Goal: Information Seeking & Learning: Understand process/instructions

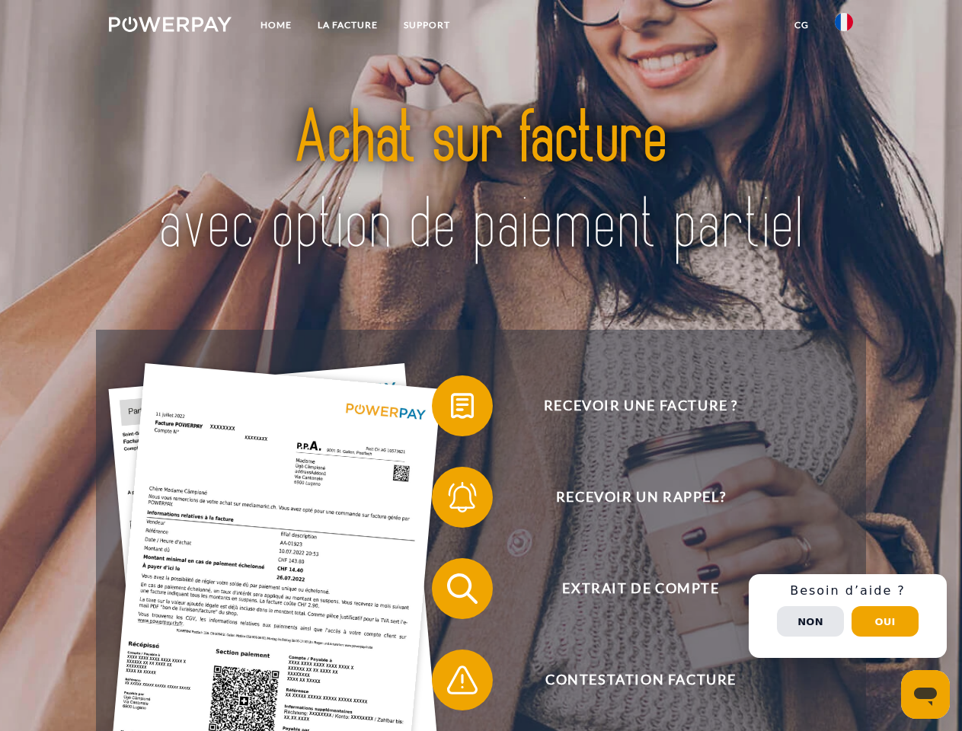
click at [170, 27] on img at bounding box center [170, 24] width 123 height 15
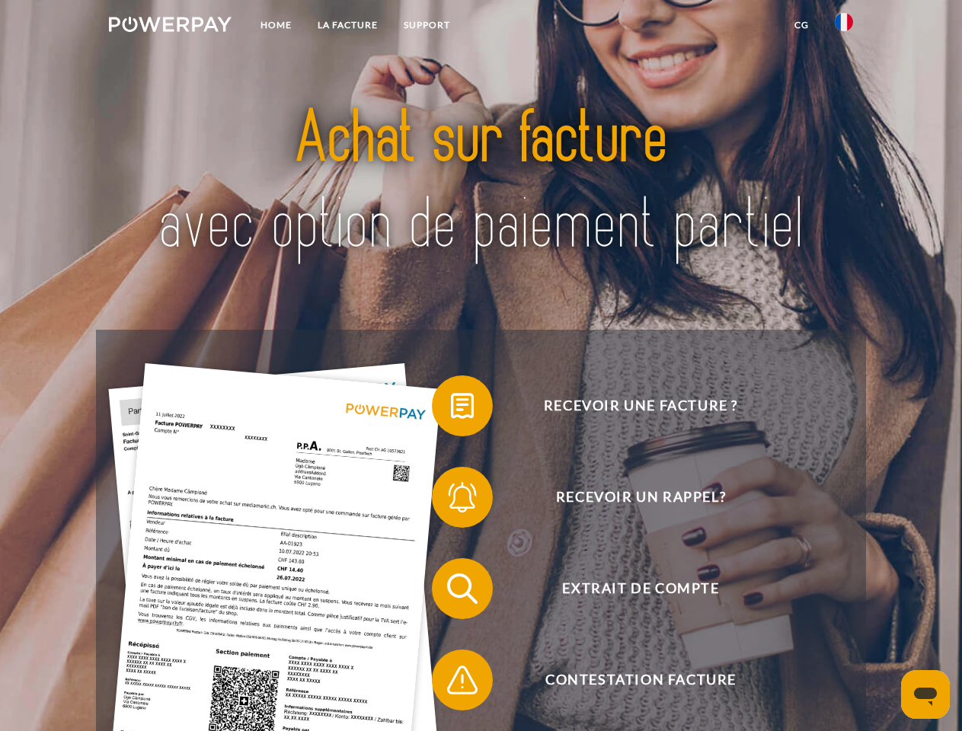
click at [844, 27] on img at bounding box center [844, 22] width 18 height 18
click at [801, 25] on link "CG" at bounding box center [802, 24] width 40 height 27
click at [451, 409] on span at bounding box center [439, 406] width 76 height 76
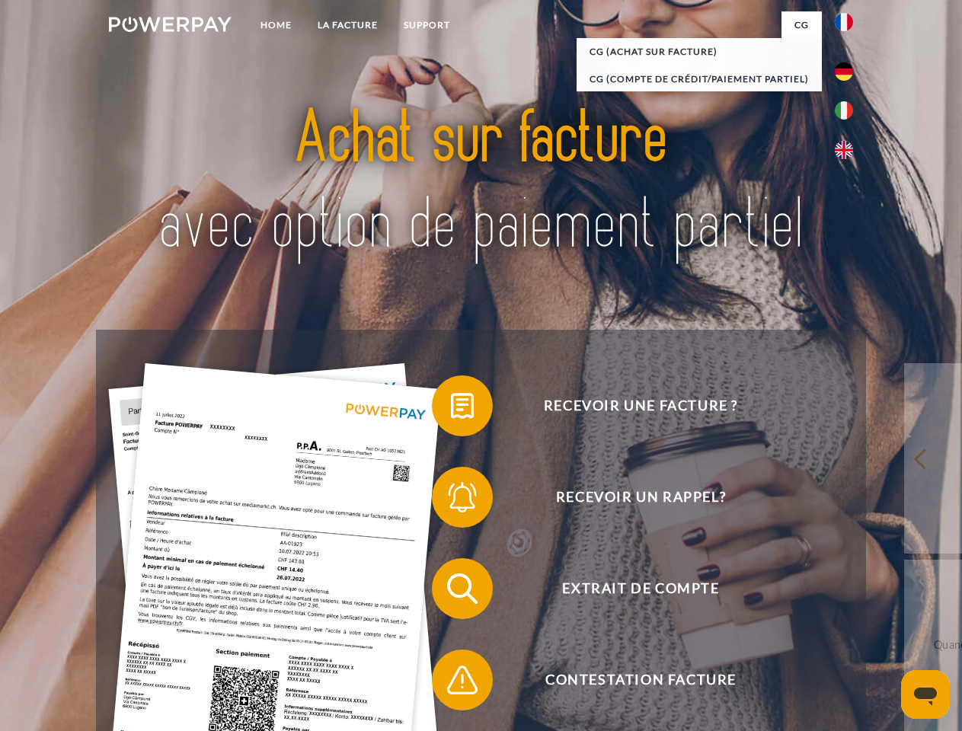
click at [451, 500] on div "Recevoir une facture ? Recevoir un rappel? Extrait de compte retour" at bounding box center [480, 634] width 769 height 609
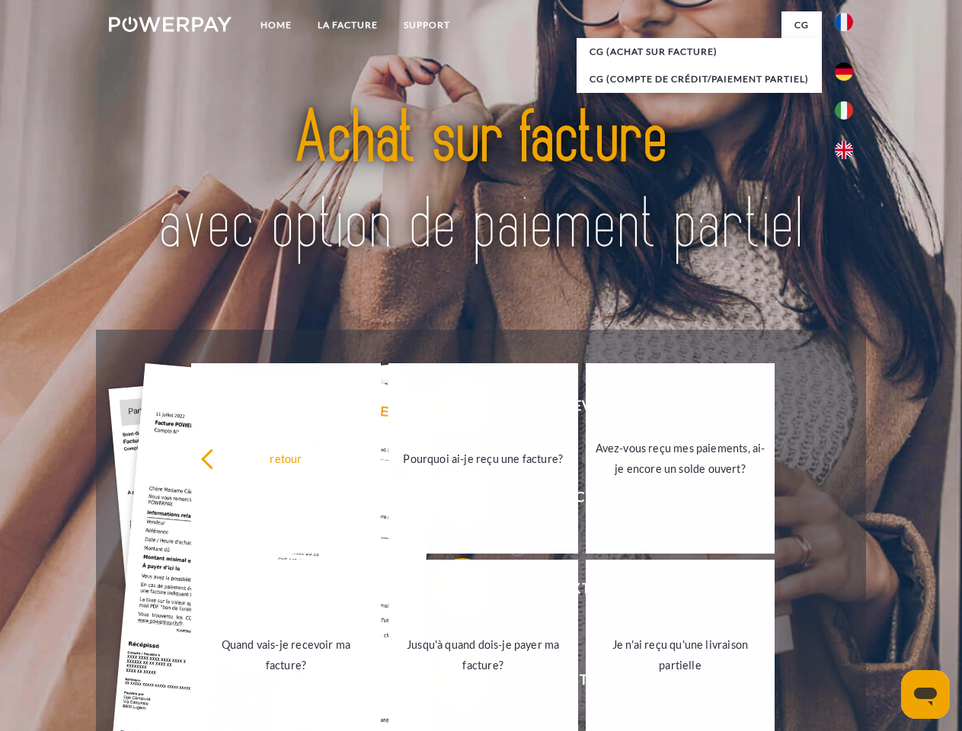
click at [451, 592] on link "Jusqu'à quand dois-je payer ma facture?" at bounding box center [483, 655] width 190 height 190
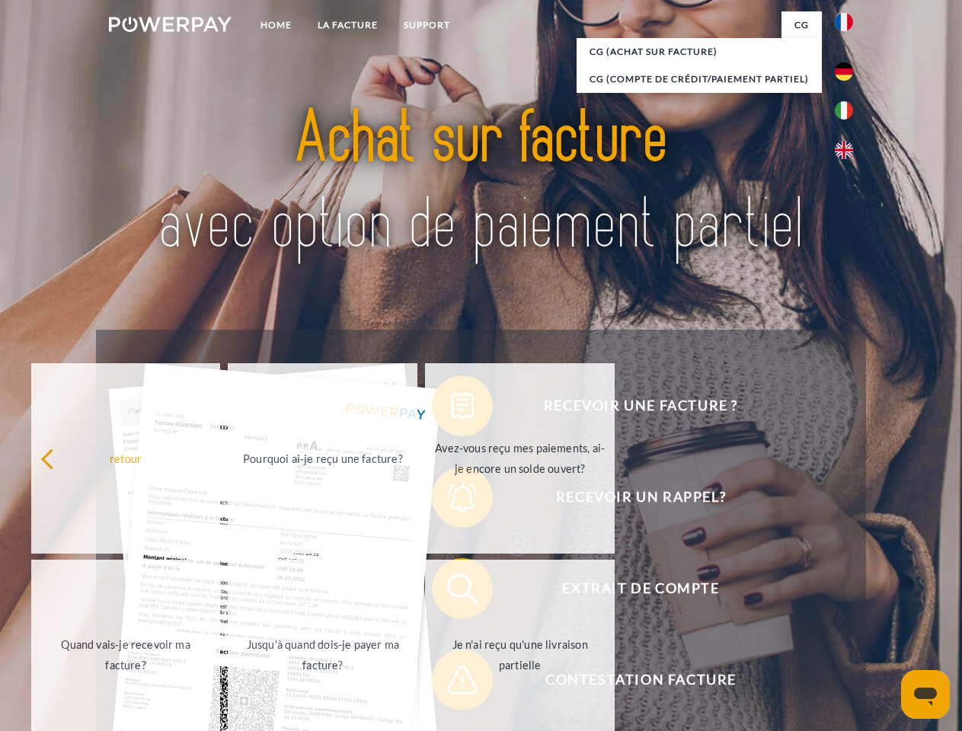
click at [451, 683] on span at bounding box center [439, 680] width 76 height 76
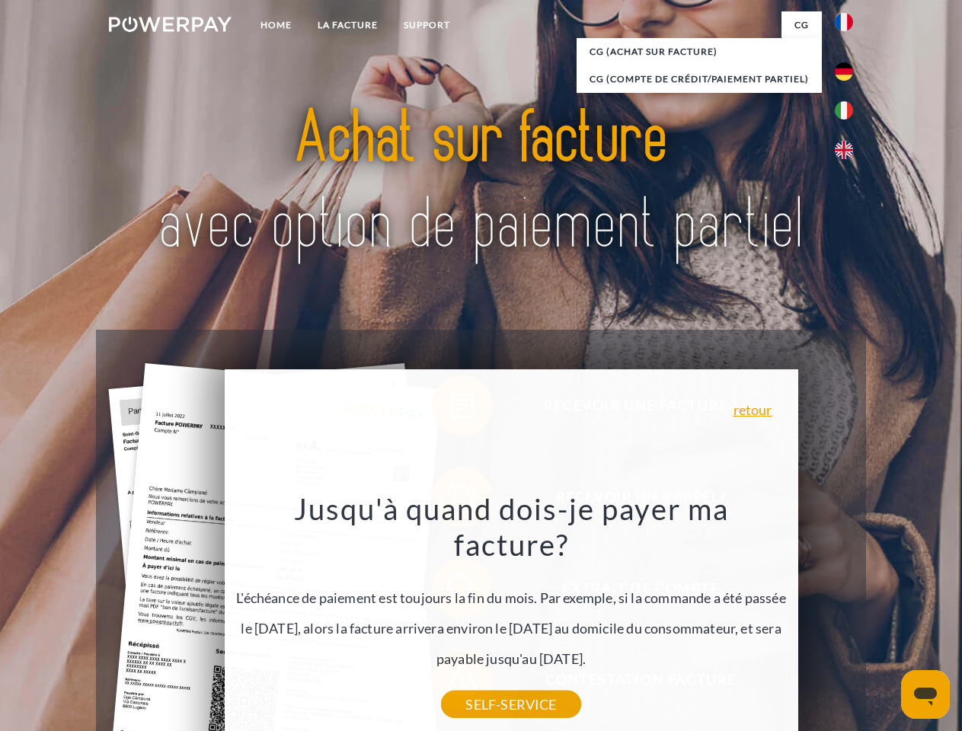
click at [848, 616] on div "Recevoir une facture ? Recevoir un rappel? Extrait de compte retour" at bounding box center [480, 634] width 769 height 609
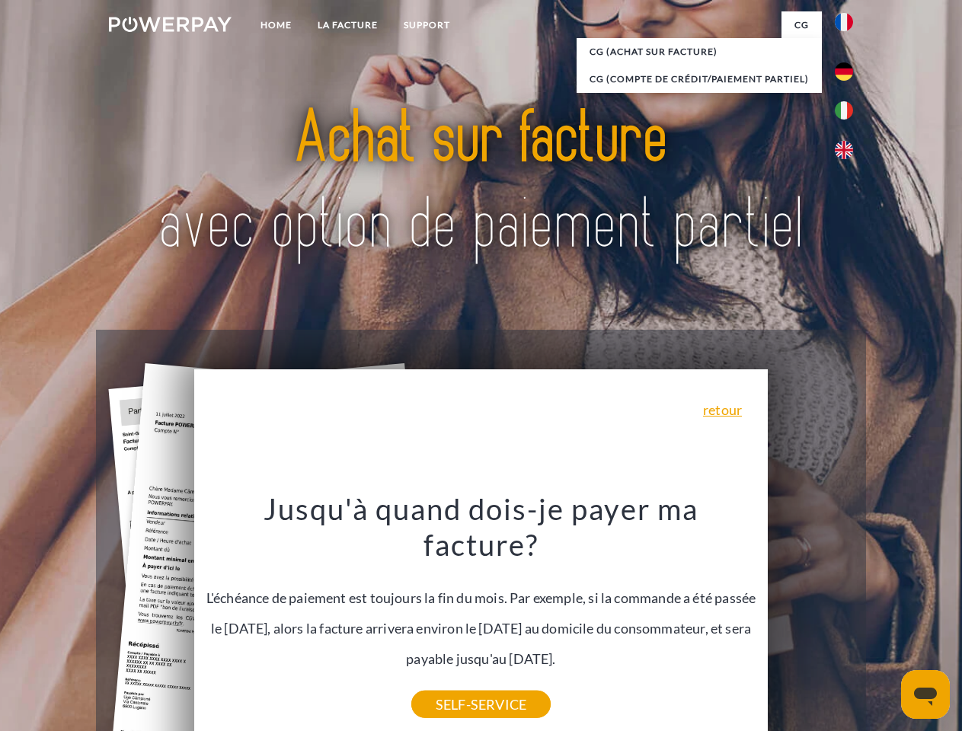
click at [810, 619] on span "Extrait de compte" at bounding box center [640, 588] width 373 height 61
click at [885, 622] on header "Home LA FACTURE Support" at bounding box center [481, 526] width 962 height 1052
